Goal: Find specific page/section: Find specific page/section

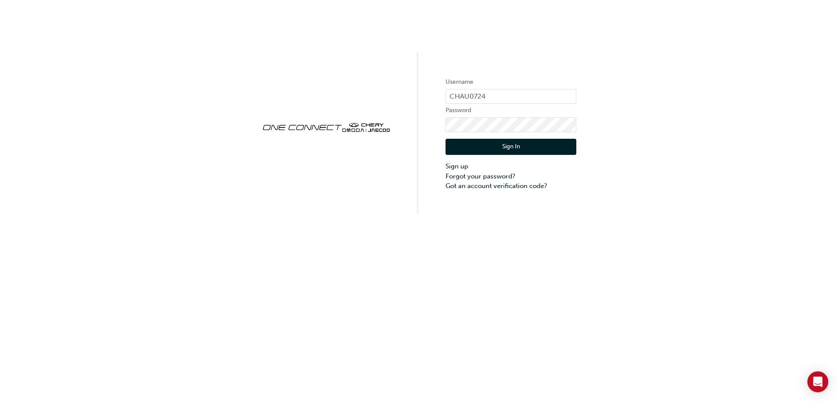
click at [541, 150] on button "Sign In" at bounding box center [511, 147] width 131 height 17
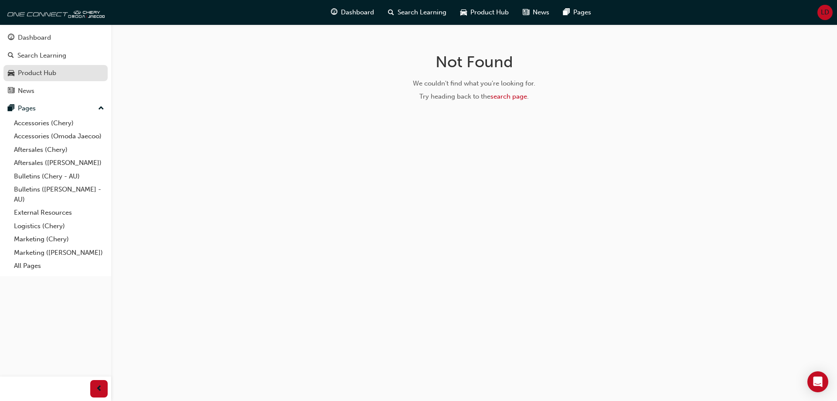
click at [34, 72] on div "Product Hub" at bounding box center [37, 73] width 38 height 10
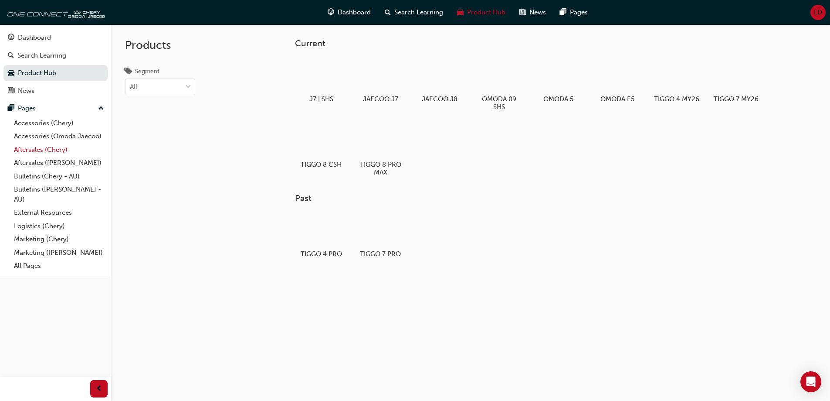
click at [53, 150] on link "Aftersales (Chery)" at bounding box center [58, 150] width 97 height 14
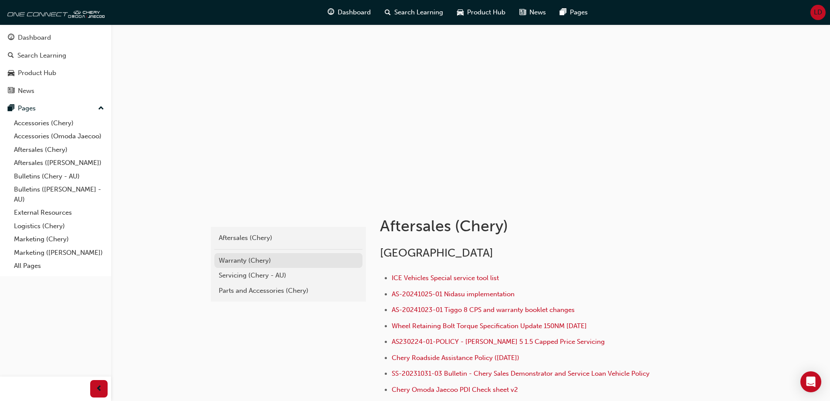
click at [245, 258] on div "Warranty (Chery)" at bounding box center [289, 260] width 140 height 10
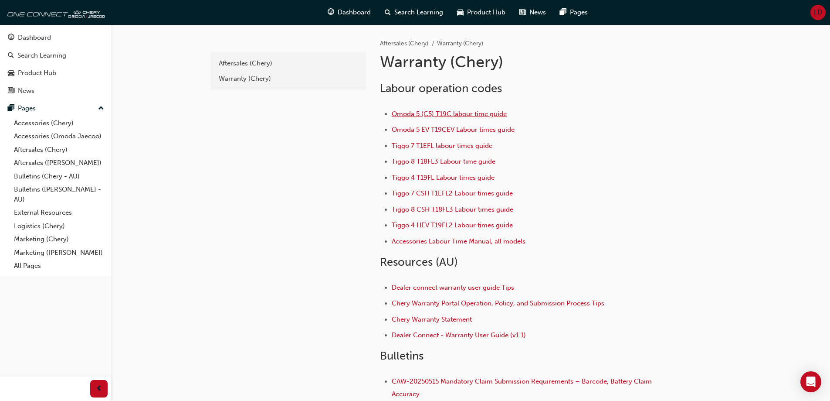
click at [447, 114] on span "Omoda 5 (C5) T19C labour time guide" at bounding box center [449, 114] width 115 height 8
